Goal: Task Accomplishment & Management: Complete application form

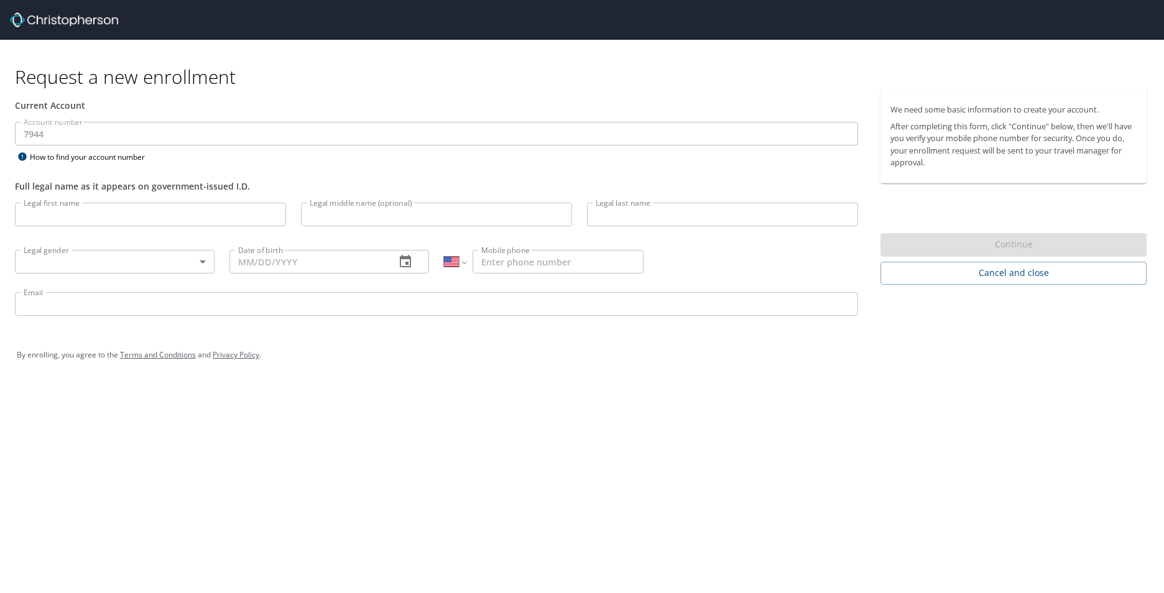
select select "US"
click at [89, 218] on input "Legal first name" at bounding box center [150, 215] width 271 height 24
type input "[PERSON_NAME]"
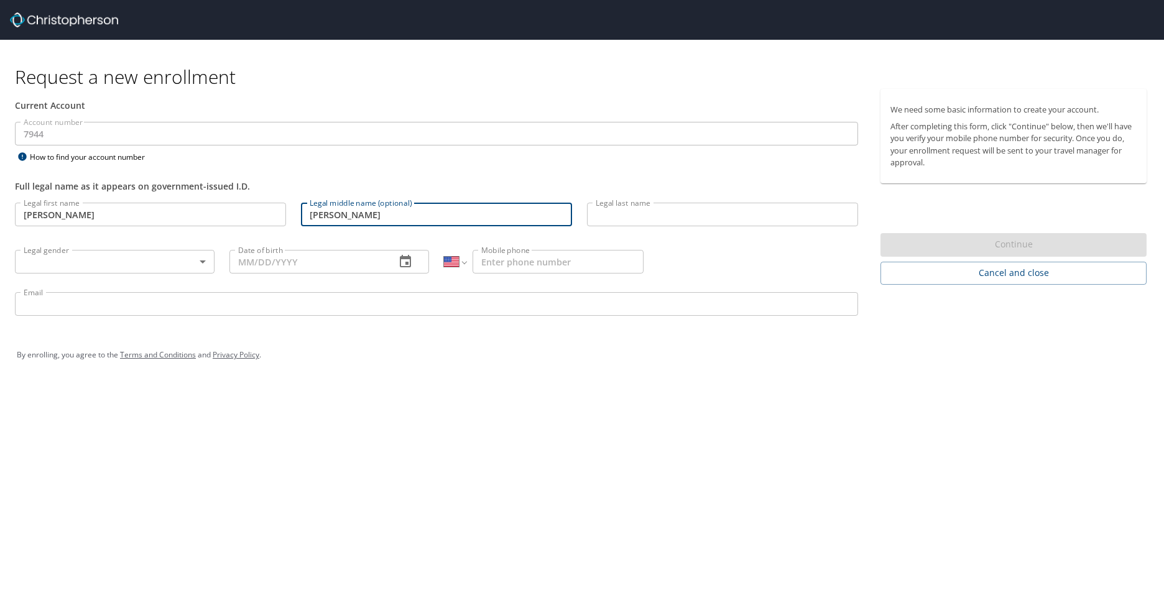
type input "[PERSON_NAME]"
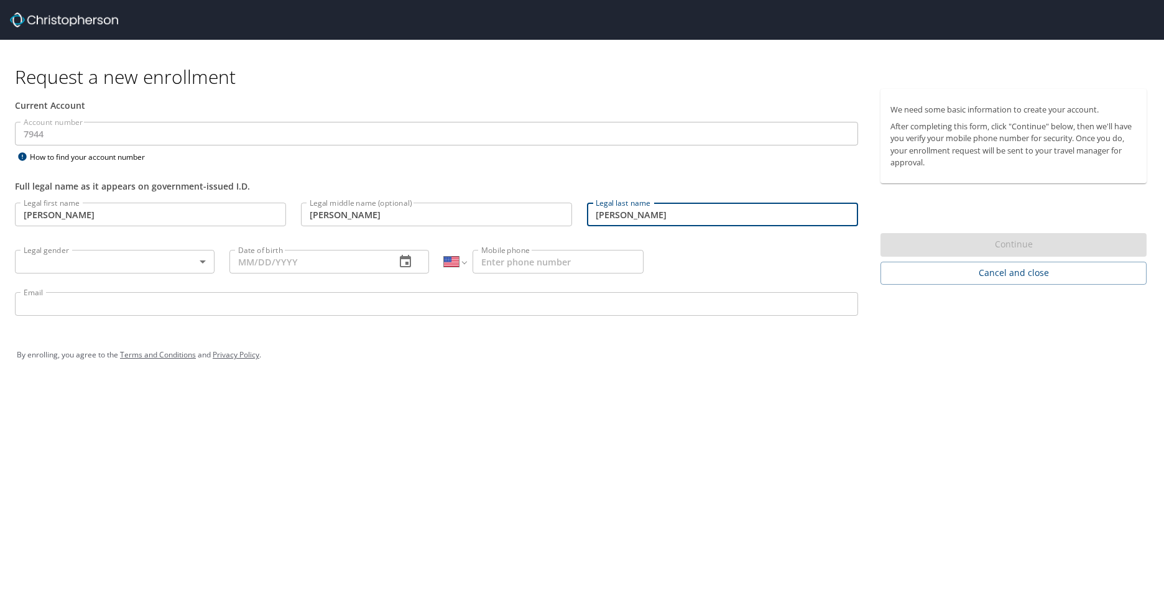
type input "[PERSON_NAME]"
click at [141, 261] on body "Request a new enrollment Current Account Account number 7944 Account number How…" at bounding box center [582, 296] width 1164 height 593
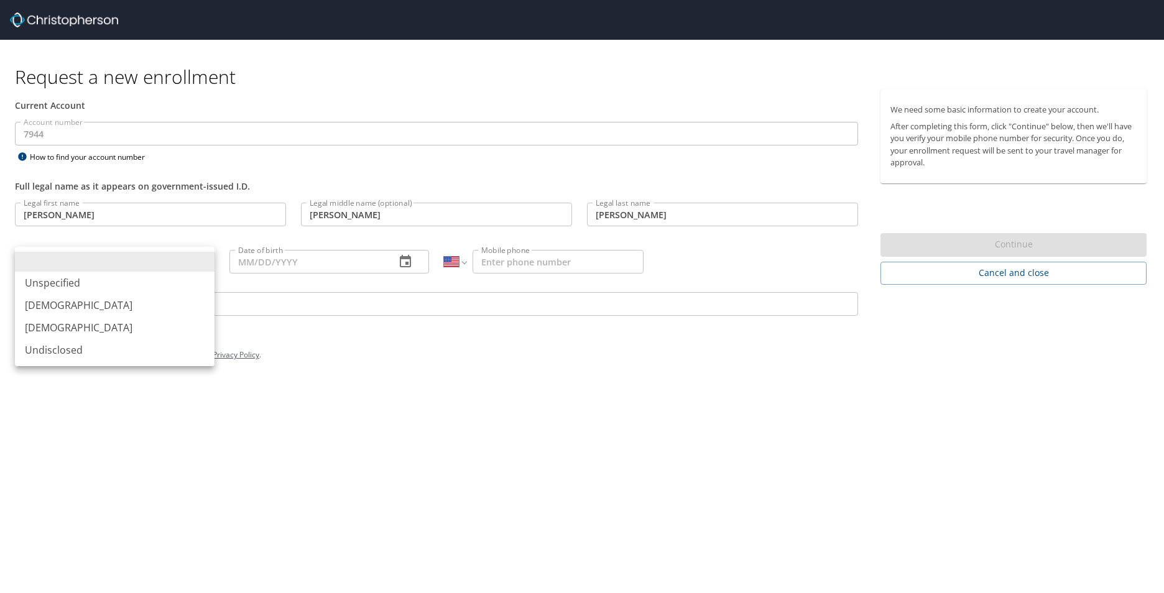
click at [81, 302] on li "[DEMOGRAPHIC_DATA]" at bounding box center [115, 305] width 200 height 22
type input "[DEMOGRAPHIC_DATA]"
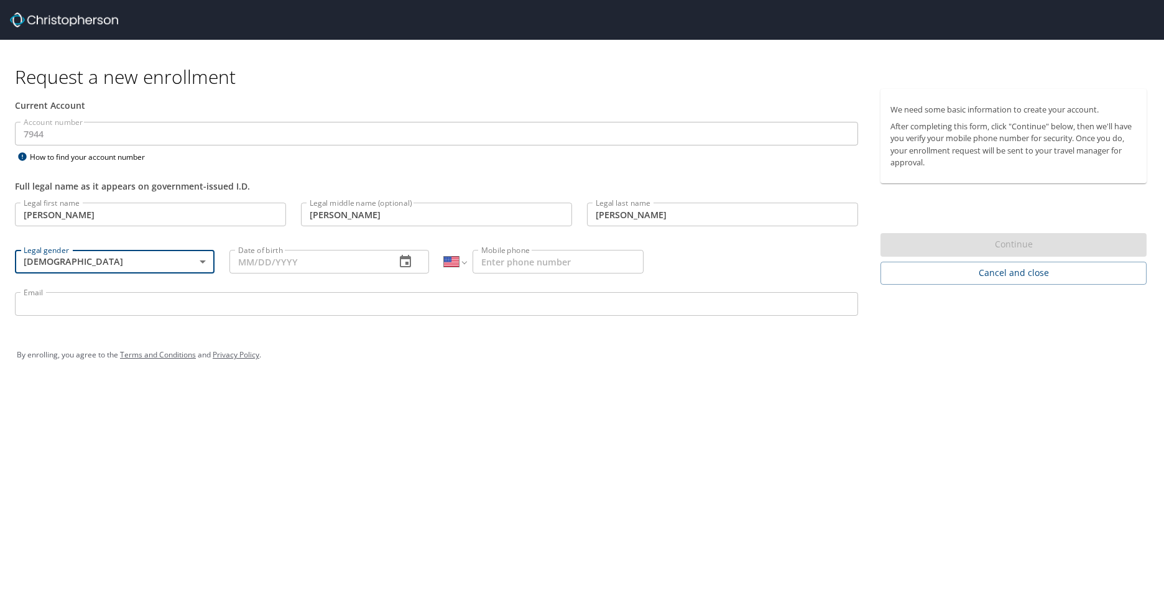
click at [254, 262] on input "Date of birth" at bounding box center [307, 262] width 156 height 24
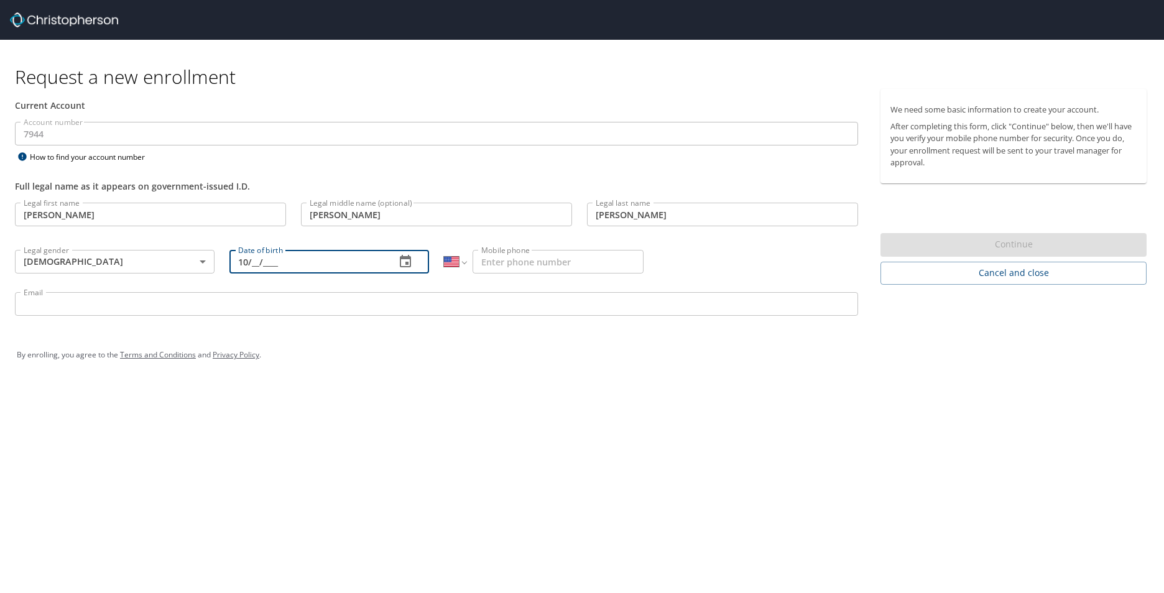
type input "10/__/____"
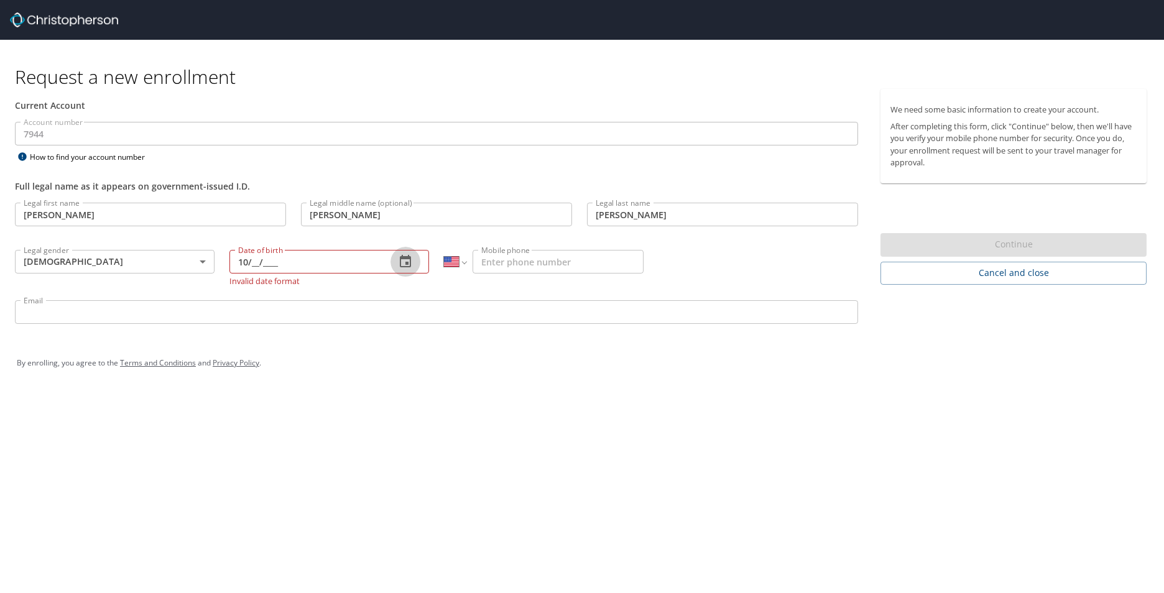
click at [254, 262] on input "10/__/____" at bounding box center [307, 262] width 156 height 24
type input "[DATE]"
click at [528, 264] on input "Mobile phone" at bounding box center [558, 262] width 171 height 24
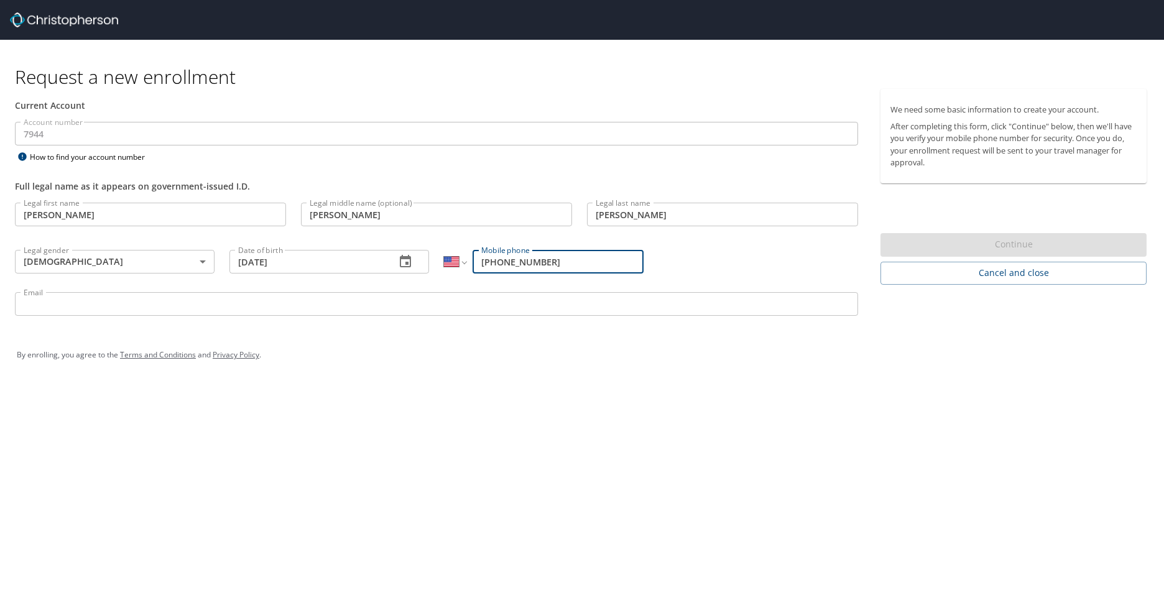
type input "[PHONE_NUMBER]"
click at [78, 309] on input "Email" at bounding box center [436, 304] width 843 height 24
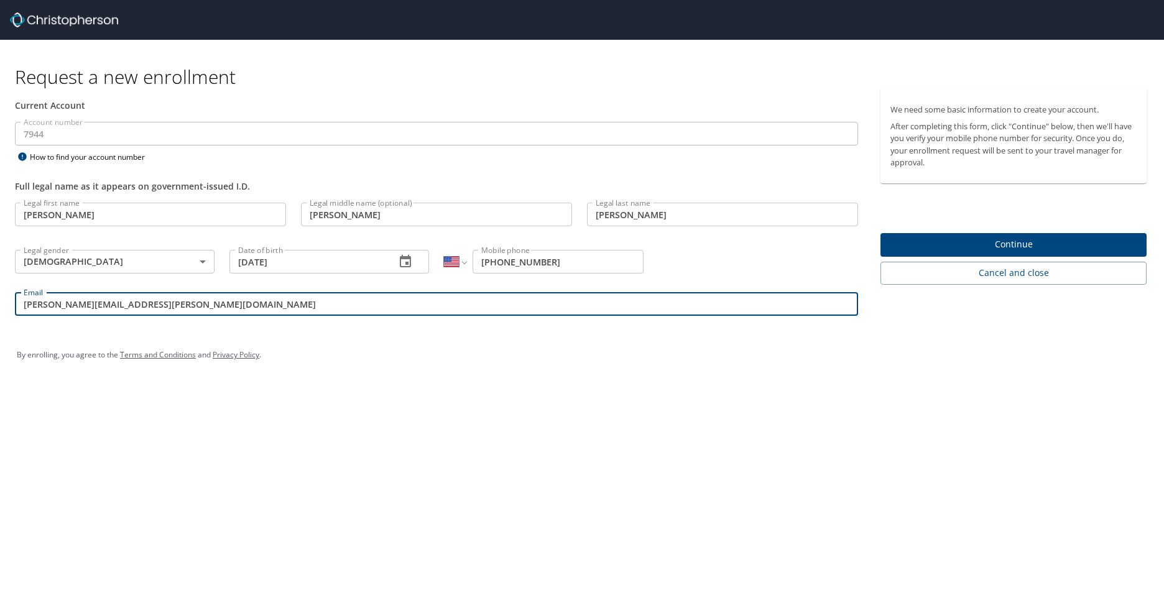
type input "[PERSON_NAME][EMAIL_ADDRESS][PERSON_NAME][DOMAIN_NAME]"
click at [1017, 241] on span "Continue" at bounding box center [1013, 245] width 246 height 16
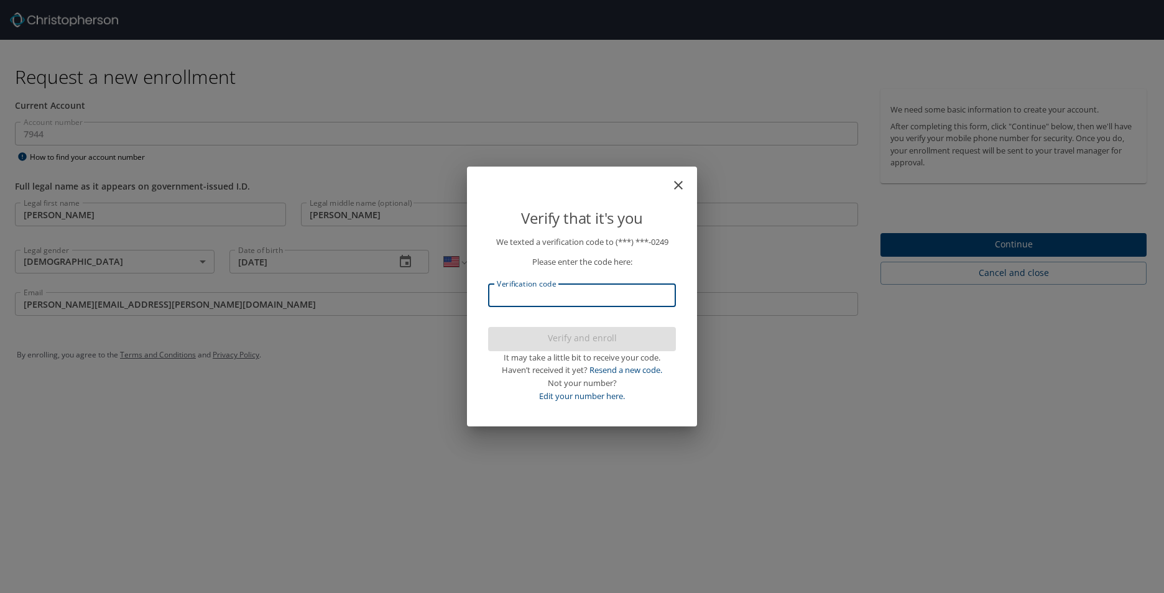
click at [530, 298] on input "Verification code" at bounding box center [582, 296] width 188 height 24
type input "094370"
click at [565, 338] on span "Verify and enroll" at bounding box center [582, 339] width 168 height 16
